Goal: Task Accomplishment & Management: Use online tool/utility

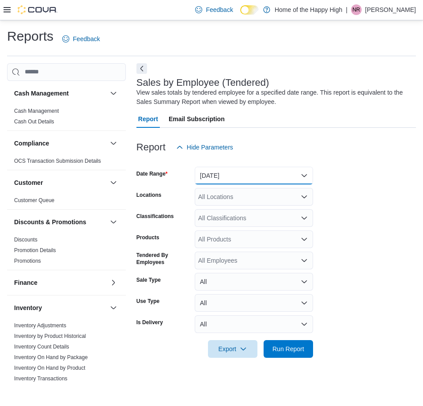
click at [258, 174] on button "[DATE]" at bounding box center [254, 176] width 118 height 18
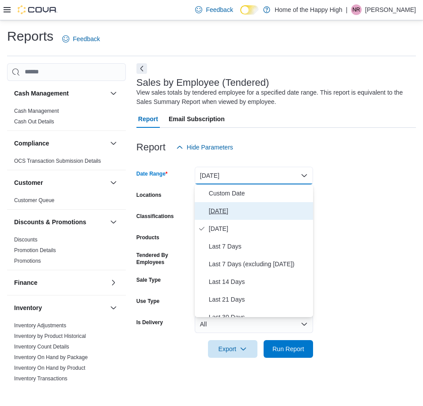
click at [249, 208] on span "[DATE]" at bounding box center [259, 210] width 101 height 11
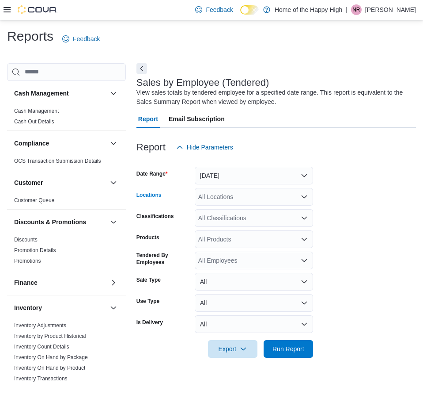
click at [250, 200] on div "All Locations" at bounding box center [254, 197] width 118 height 18
type input "*****"
click at [262, 211] on span "[GEOGRAPHIC_DATA] - Cornerstone - Fire & Flower" at bounding box center [304, 211] width 146 height 9
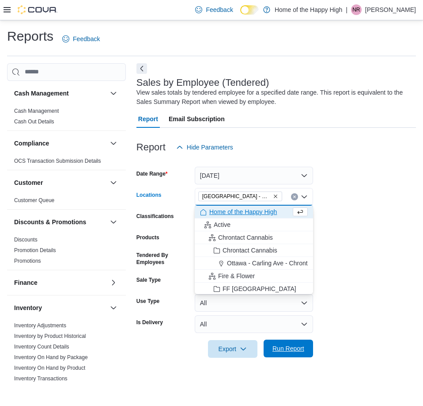
click at [293, 345] on span "Run Report" at bounding box center [289, 348] width 32 height 9
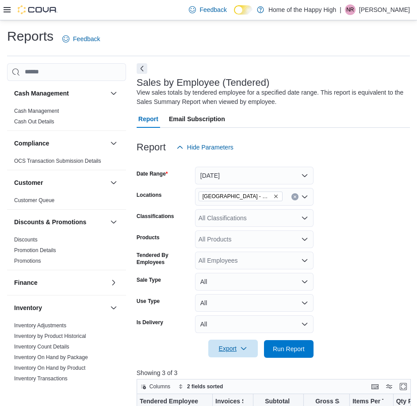
click at [231, 347] on span "Export" at bounding box center [232, 348] width 39 height 18
click at [350, 293] on form "Date Range [DATE] Locations [GEOGRAPHIC_DATA] - Cornerstone - Fire & Flower Cla…" at bounding box center [272, 256] width 273 height 201
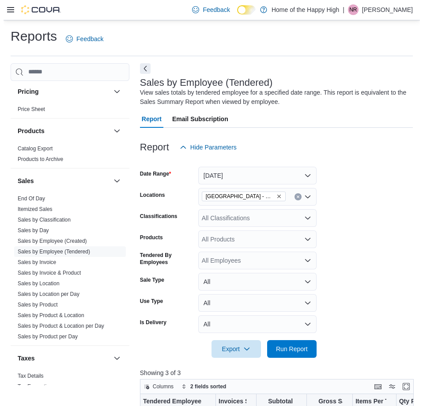
scroll to position [480, 0]
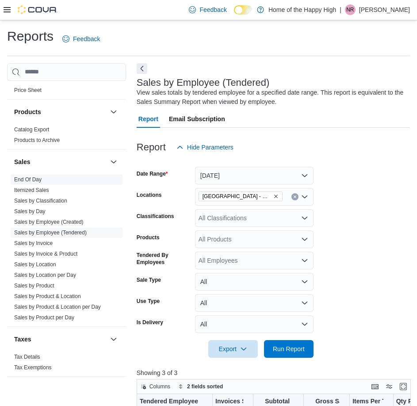
click at [49, 178] on span "End Of Day" at bounding box center [67, 179] width 112 height 11
click at [37, 177] on link "End Of Day" at bounding box center [27, 179] width 27 height 6
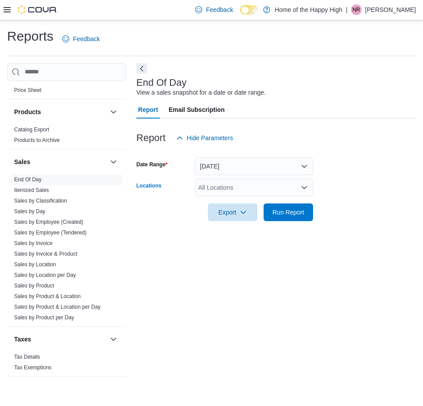
click at [244, 193] on div "All Locations" at bounding box center [254, 187] width 118 height 18
type input "***"
click at [246, 200] on span "[GEOGRAPHIC_DATA] - Cornerstone - Fire & Flower" at bounding box center [304, 202] width 146 height 9
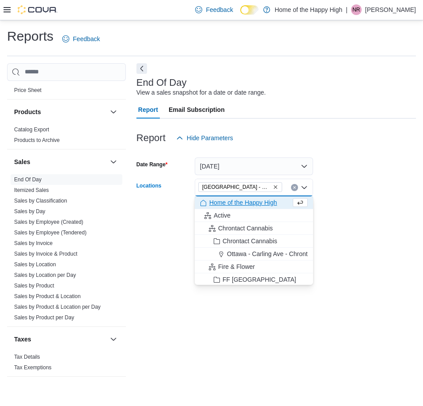
click at [421, 193] on div "Reports Feedback Cash Management Cash Management Cash Out Details Compliance OC…" at bounding box center [211, 206] width 423 height 372
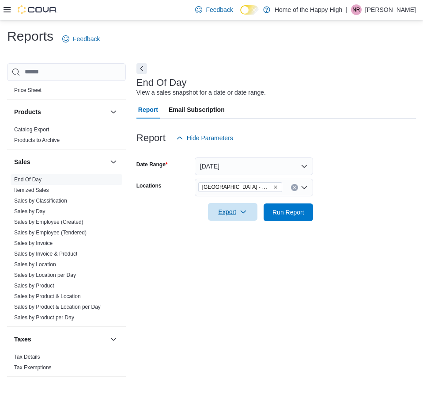
click at [232, 204] on span "Export" at bounding box center [232, 212] width 39 height 18
click at [236, 246] on span "Export to Pdf" at bounding box center [234, 247] width 40 height 7
